Goal: Navigation & Orientation: Go to known website

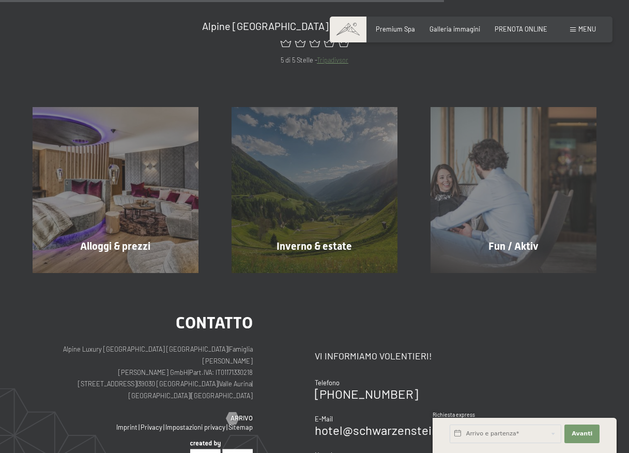
scroll to position [517, 0]
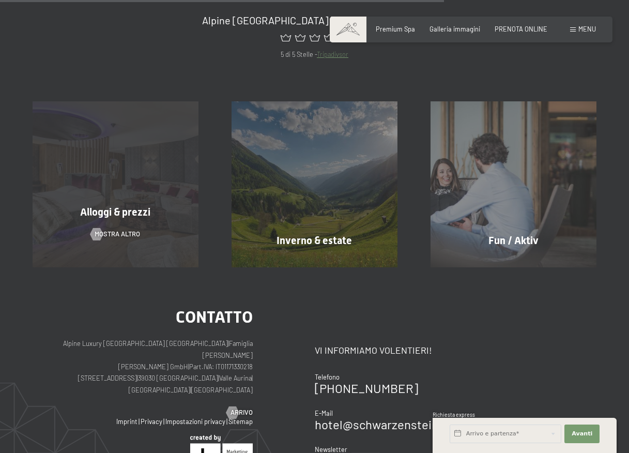
click at [165, 217] on div "Alloggi & prezzi" at bounding box center [115, 212] width 199 height 14
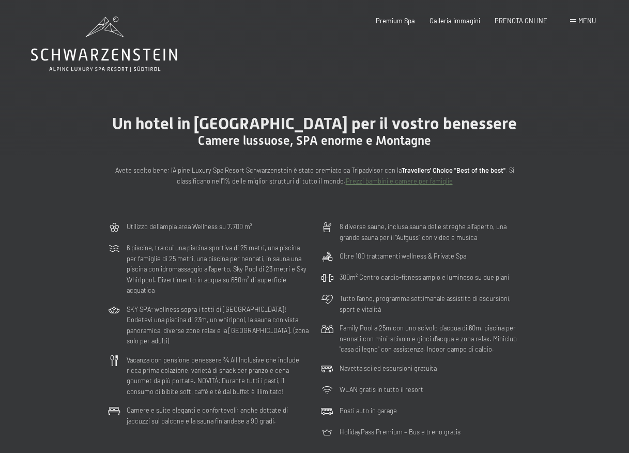
click at [97, 63] on icon at bounding box center [104, 44] width 146 height 55
